Goal: Task Accomplishment & Management: Complete application form

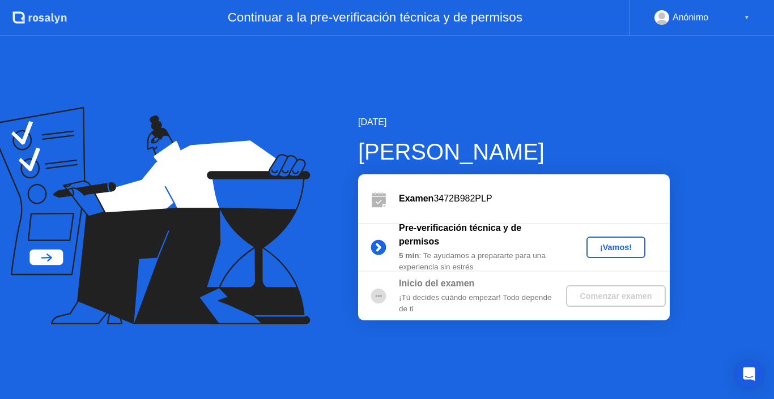
click at [620, 266] on div "Pre-verificación técnica y de permisos 5 min : [PERSON_NAME] ayudamos a prepara…" at bounding box center [514, 247] width 312 height 49
click at [611, 247] on div "¡Vamos!" at bounding box center [616, 247] width 50 height 9
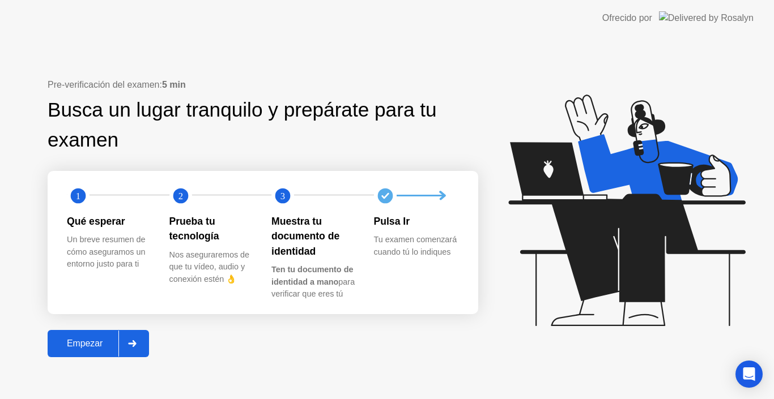
click at [93, 339] on div "Empezar" at bounding box center [84, 344] width 67 height 10
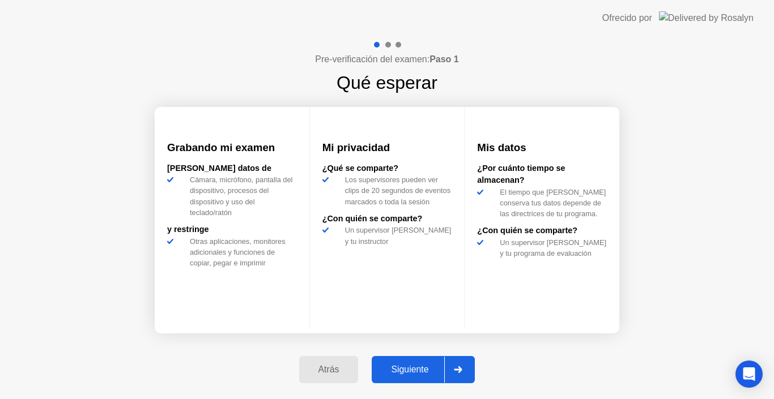
click at [435, 365] on div "Siguiente" at bounding box center [409, 370] width 69 height 10
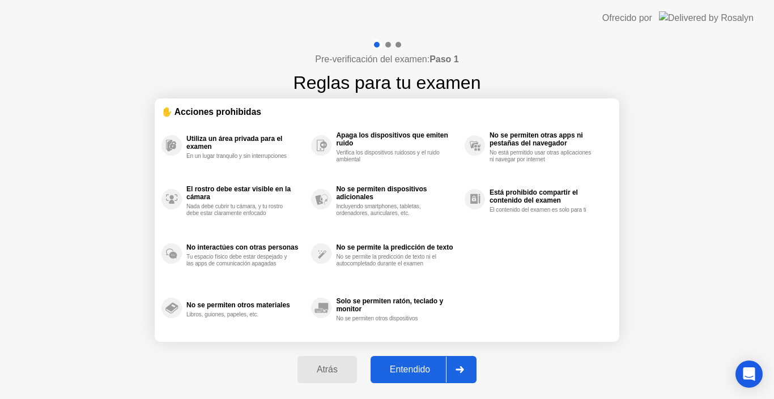
click at [434, 367] on div "Entendido" at bounding box center [410, 370] width 72 height 10
select select "**********"
select select "*******"
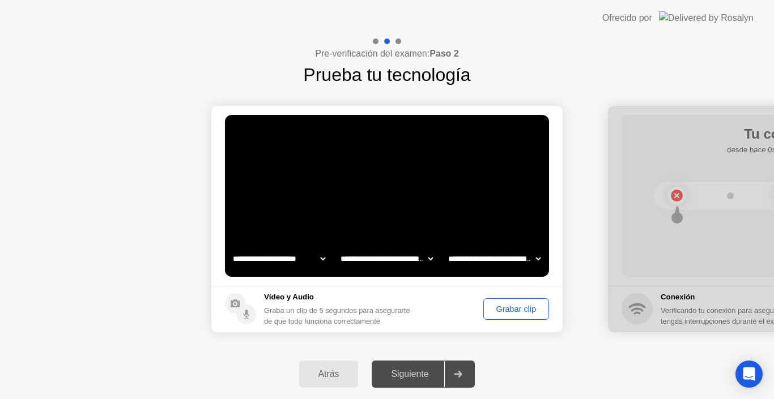
click at [508, 309] on div "Grabar clip" at bounding box center [516, 309] width 58 height 9
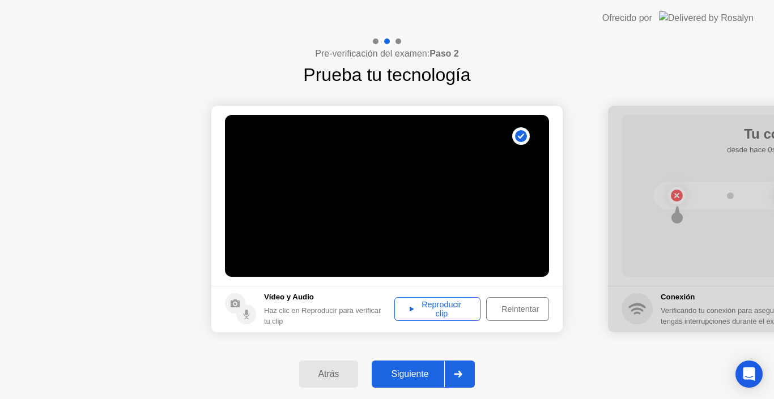
click at [450, 305] on div "Reproducir clip" at bounding box center [437, 309] width 78 height 18
click at [436, 373] on div "Siguiente" at bounding box center [409, 374] width 69 height 10
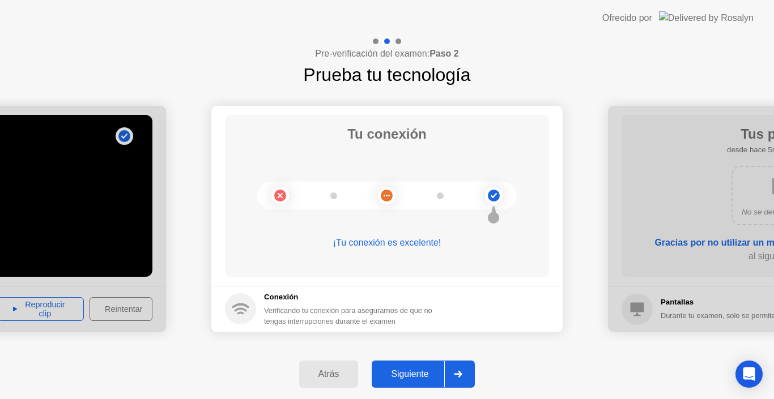
click at [420, 371] on div "Siguiente" at bounding box center [409, 374] width 69 height 10
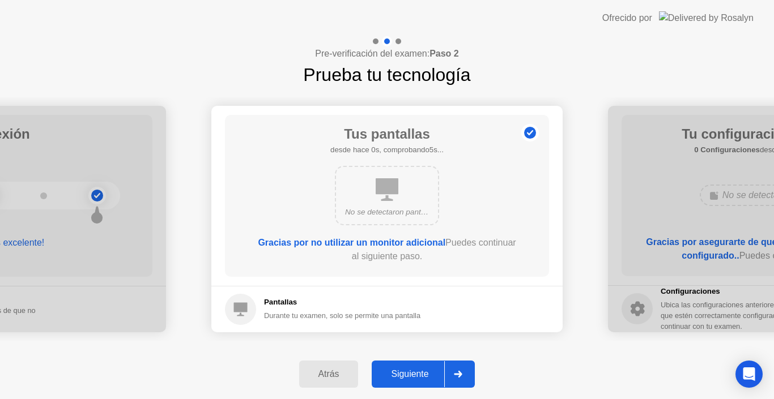
click at [430, 375] on div "Siguiente" at bounding box center [409, 374] width 69 height 10
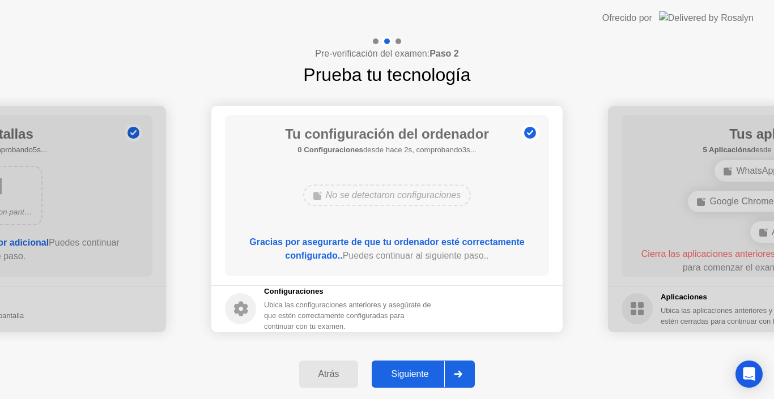
click at [421, 369] on div "Siguiente" at bounding box center [409, 374] width 69 height 10
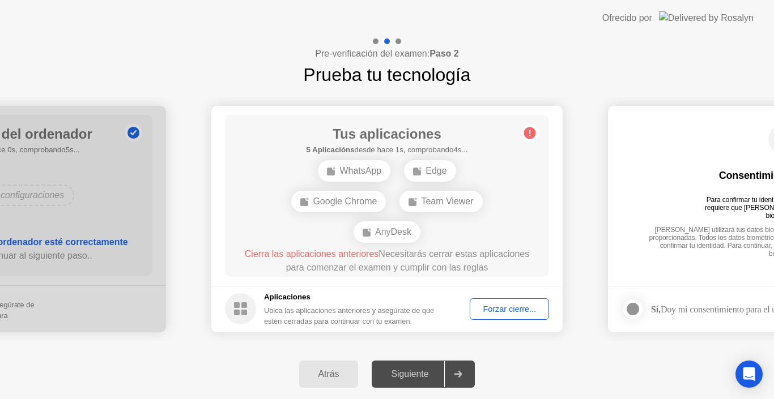
click at [325, 371] on div "Atrás" at bounding box center [329, 374] width 53 height 10
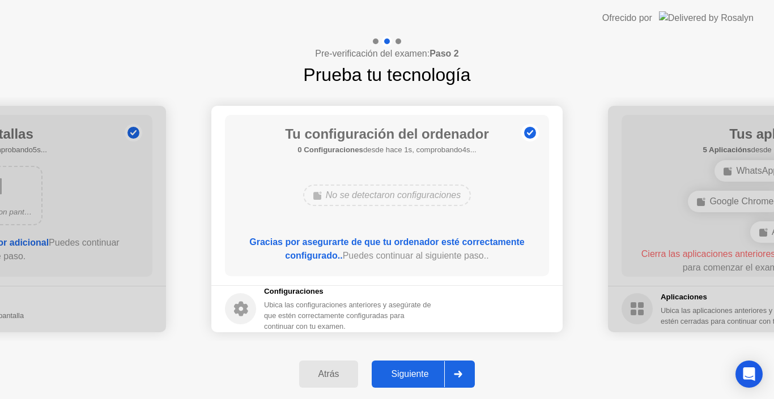
click at [425, 375] on div "Siguiente" at bounding box center [409, 374] width 69 height 10
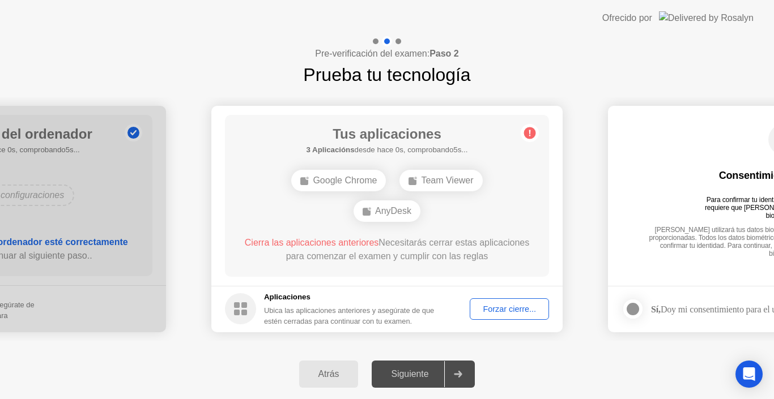
click at [576, 351] on div "Atrás Siguiente" at bounding box center [387, 375] width 774 height 50
click at [508, 308] on div "Forzar cierre..." at bounding box center [509, 309] width 71 height 9
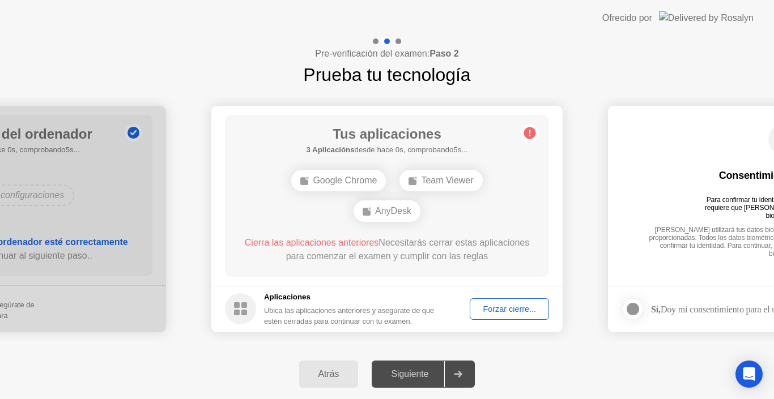
click at [467, 177] on div "Team Viewer" at bounding box center [440, 181] width 83 height 22
click at [527, 132] on circle at bounding box center [530, 133] width 12 height 12
click at [529, 135] on circle at bounding box center [530, 133] width 12 height 12
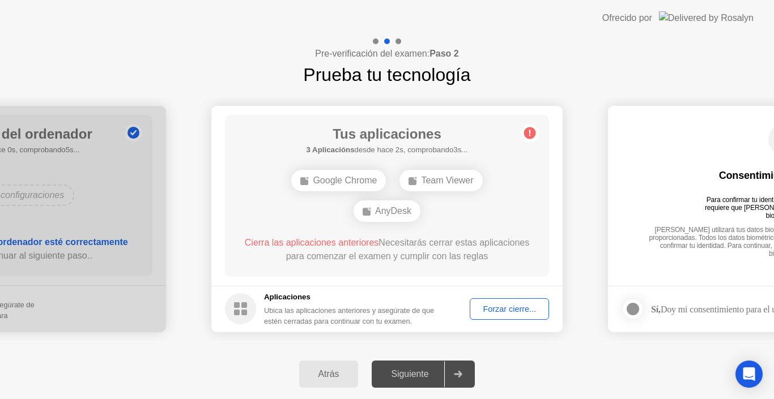
click at [491, 310] on div "Forzar cierre..." at bounding box center [509, 309] width 71 height 9
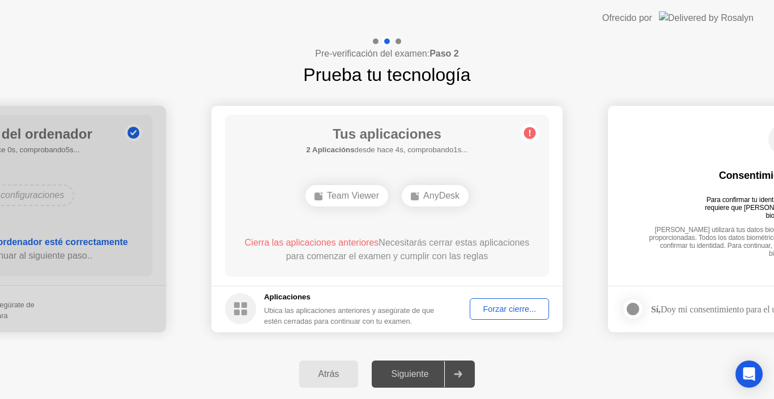
click at [493, 310] on div "Forzar cierre..." at bounding box center [509, 309] width 71 height 9
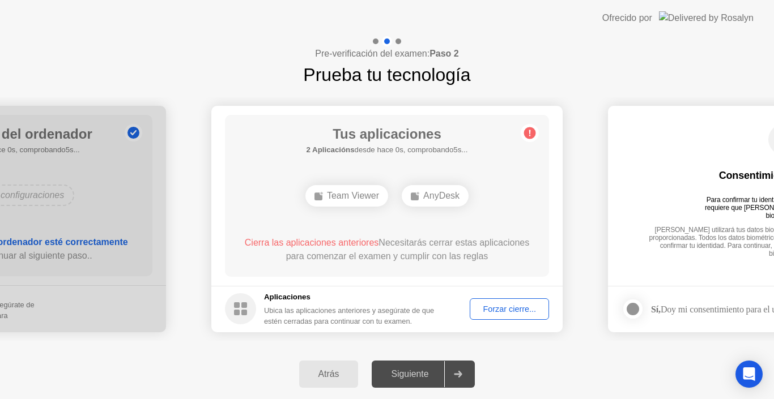
click at [431, 193] on div "AnyDesk" at bounding box center [435, 196] width 67 height 22
click at [278, 243] on span "Cierra las aplicaciones anteriores" at bounding box center [312, 243] width 134 height 10
click at [242, 310] on circle at bounding box center [240, 308] width 31 height 31
click at [293, 295] on h5 "Aplicaciones" at bounding box center [350, 297] width 172 height 11
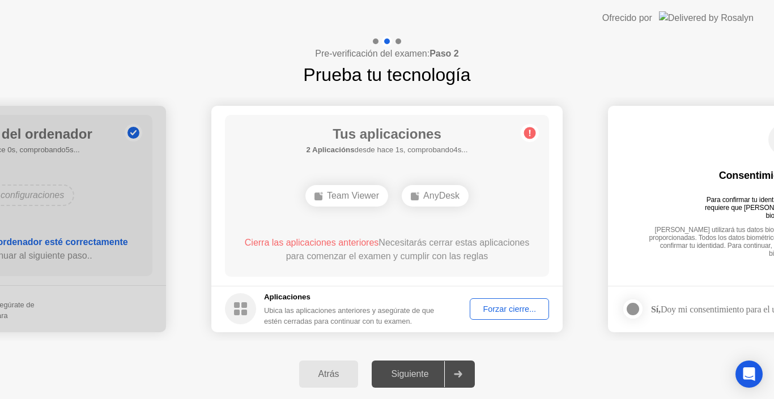
click at [422, 374] on div "Siguiente" at bounding box center [409, 374] width 69 height 10
click at [459, 374] on icon at bounding box center [458, 374] width 8 height 7
click at [356, 189] on div "Team Viewer" at bounding box center [346, 196] width 83 height 22
click at [343, 198] on div "Edge" at bounding box center [347, 196] width 52 height 22
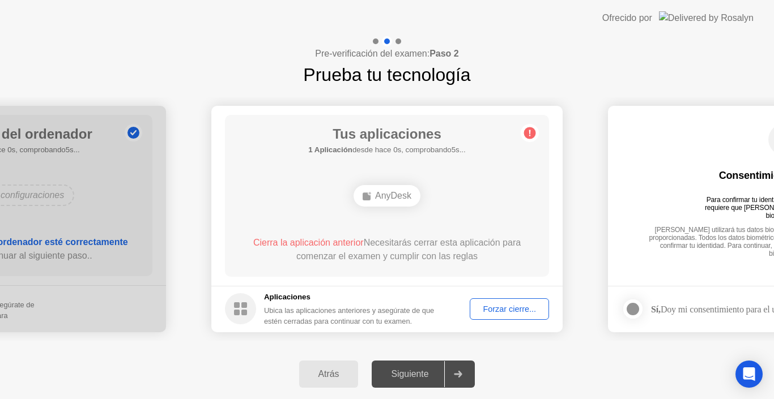
click at [497, 305] on div "Forzar cierre..." at bounding box center [509, 309] width 71 height 9
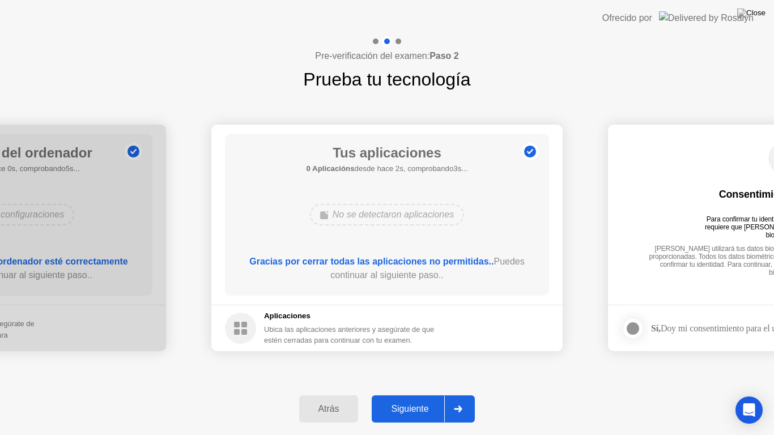
click at [429, 399] on div "Siguiente" at bounding box center [409, 409] width 69 height 10
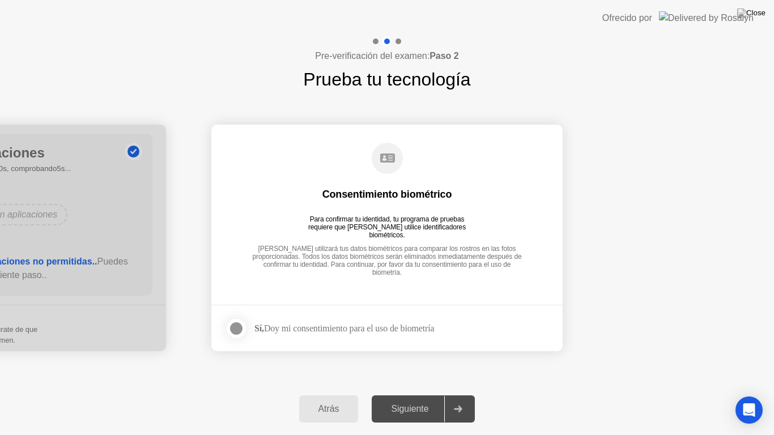
click at [241, 326] on div at bounding box center [236, 329] width 14 height 14
click at [407, 399] on div "Siguiente" at bounding box center [409, 409] width 69 height 10
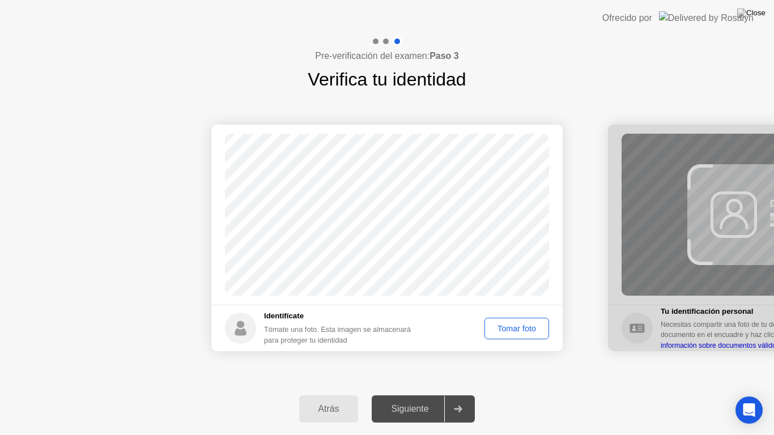
click at [519, 326] on div "Tomar foto" at bounding box center [516, 328] width 57 height 9
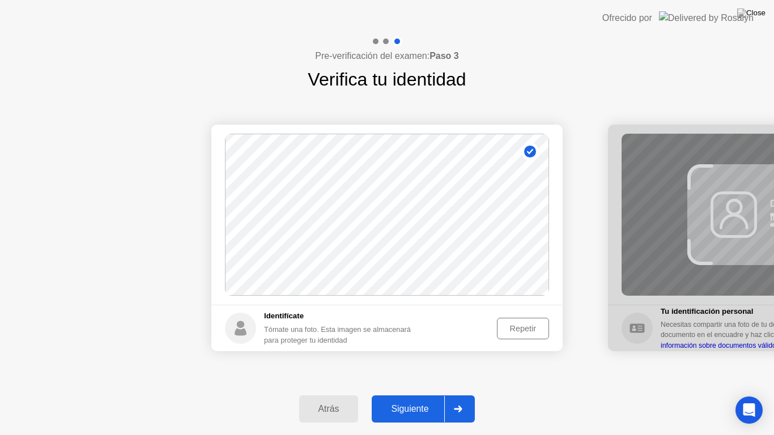
click at [436, 399] on div "Siguiente" at bounding box center [409, 409] width 69 height 10
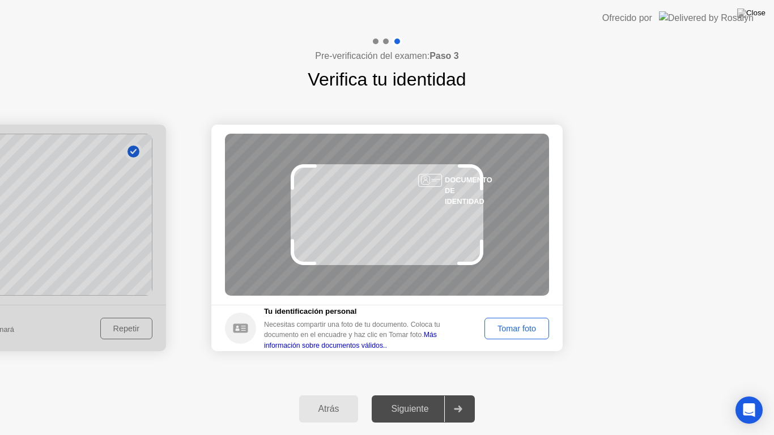
click at [509, 325] on div "Tomar foto" at bounding box center [516, 328] width 57 height 9
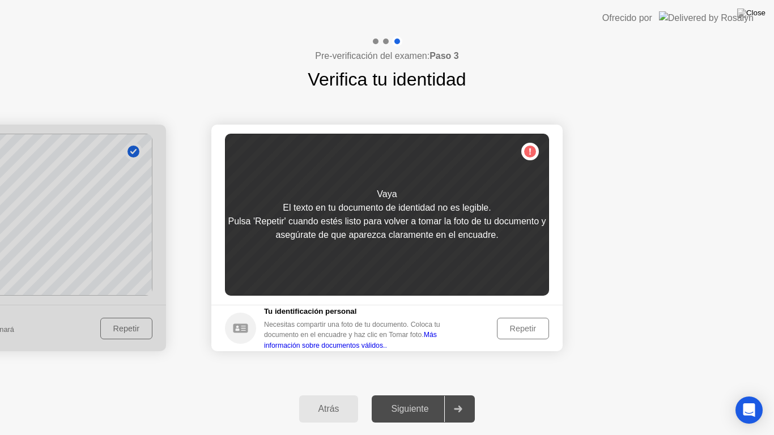
click at [517, 329] on div "Repetir" at bounding box center [523, 328] width 44 height 9
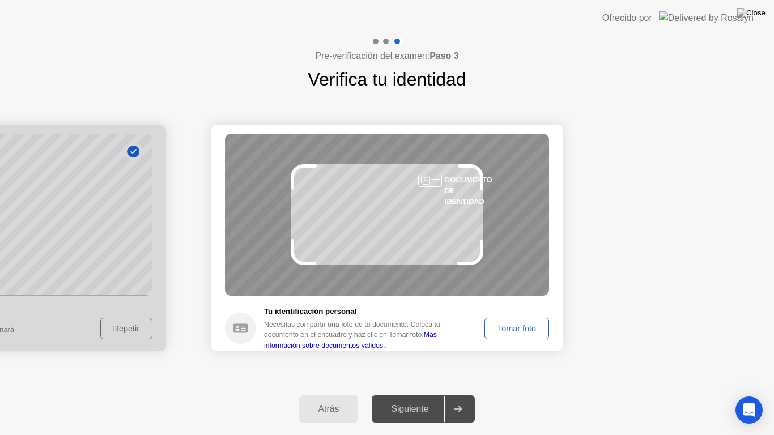
click at [517, 329] on div "Tomar foto" at bounding box center [516, 328] width 57 height 9
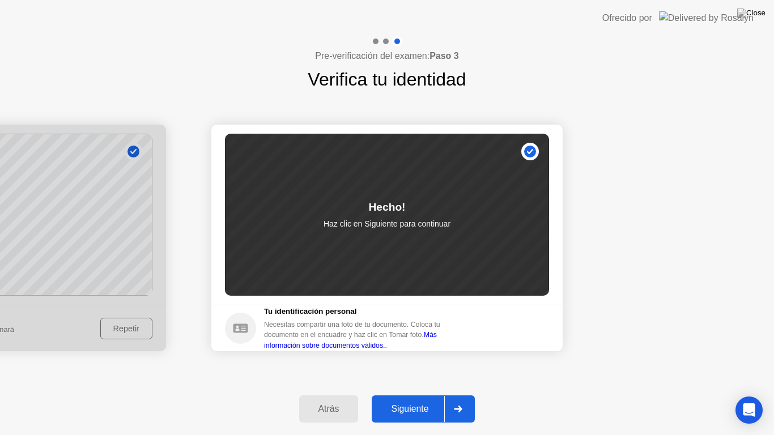
click at [425, 399] on div "Siguiente" at bounding box center [409, 409] width 69 height 10
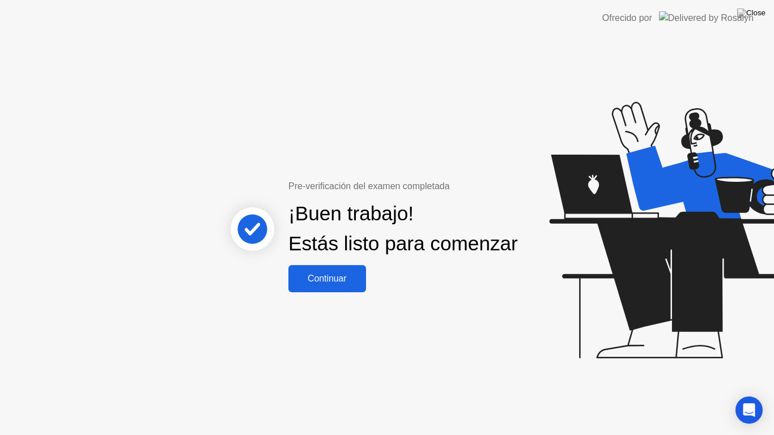
click at [343, 284] on div "Continuar" at bounding box center [327, 279] width 71 height 10
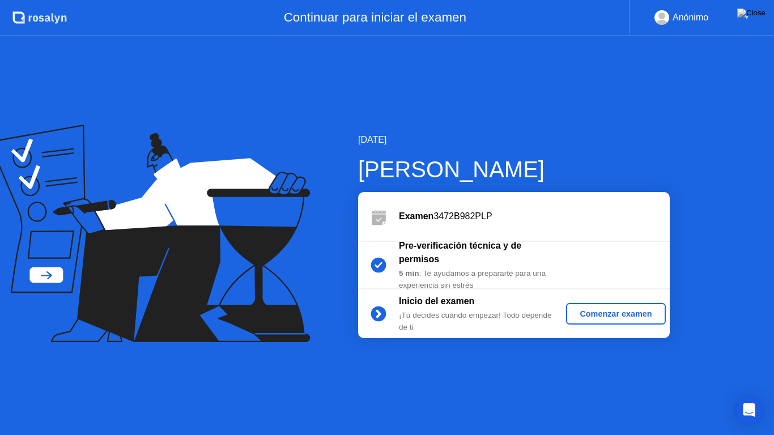
click at [599, 316] on div "Comenzar examen" at bounding box center [615, 313] width 90 height 9
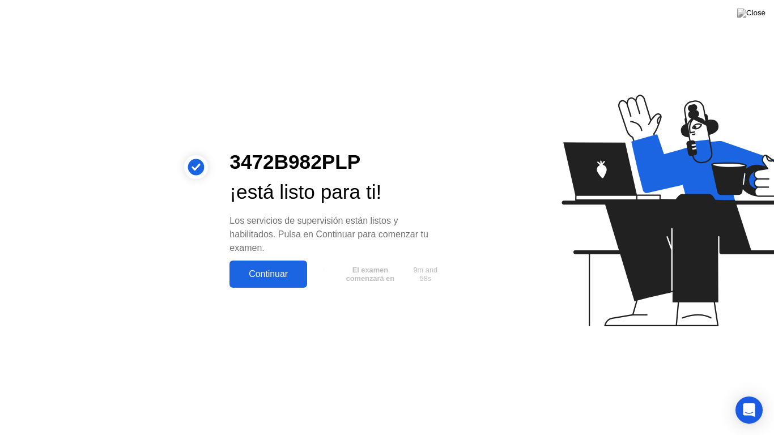
click at [275, 282] on button "Continuar" at bounding box center [268, 274] width 78 height 27
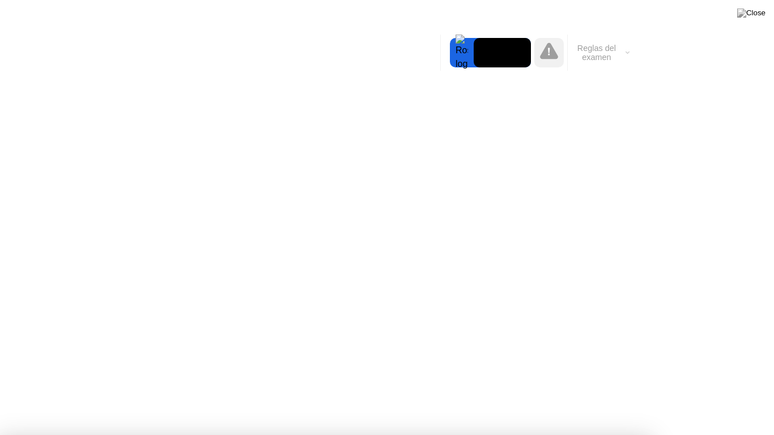
click at [547, 40] on div at bounding box center [548, 52] width 29 height 29
click at [554, 60] on icon at bounding box center [549, 51] width 18 height 18
click at [739, 399] on div at bounding box center [387, 435] width 774 height 0
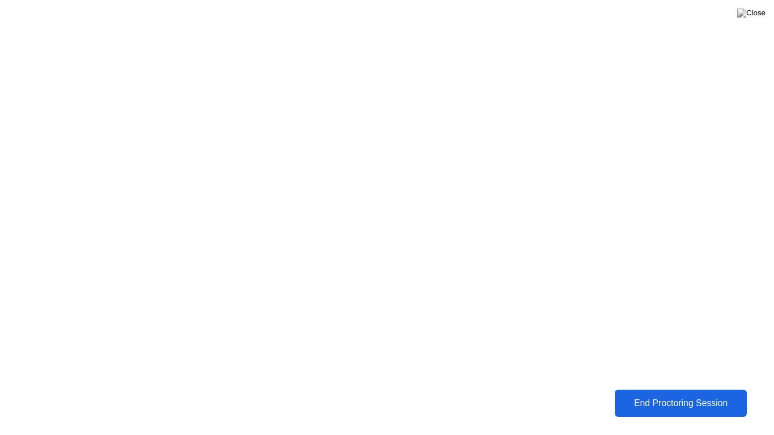
click at [679, 399] on div "End Proctoring Session" at bounding box center [681, 403] width 134 height 11
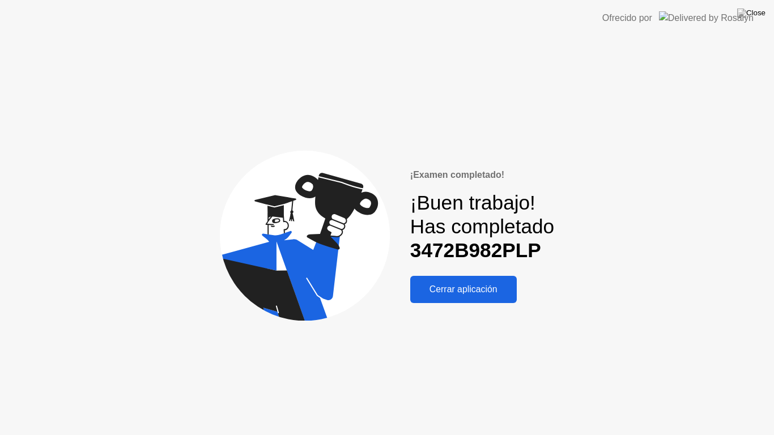
click at [458, 290] on div "Cerrar aplicación" at bounding box center [464, 289] width 100 height 10
